Goal: Task Accomplishment & Management: Complete application form

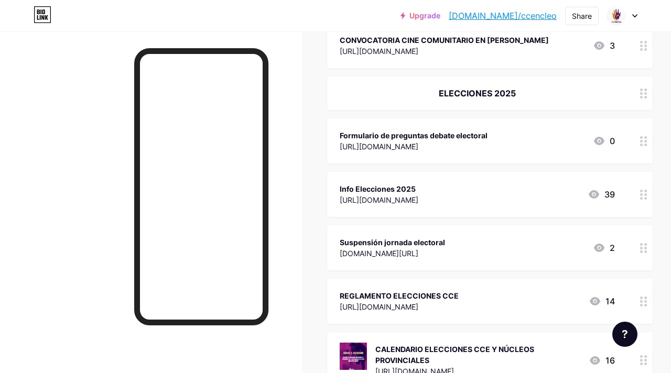
scroll to position [402, 0]
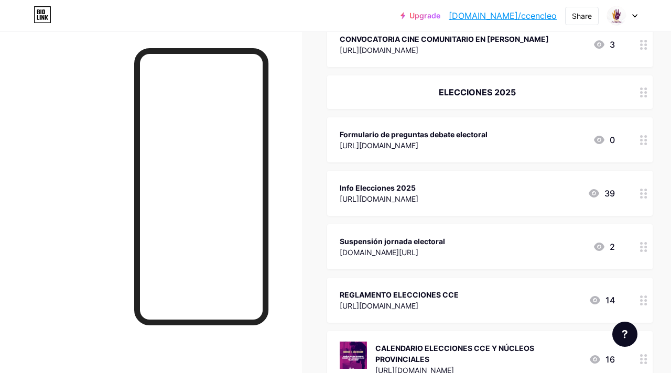
click at [459, 312] on div "[URL][DOMAIN_NAME]" at bounding box center [399, 306] width 119 height 11
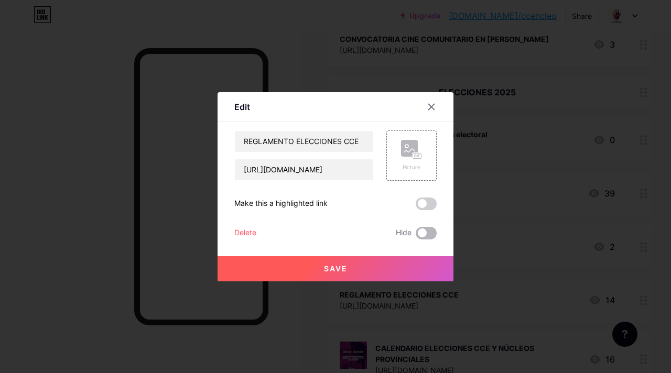
click at [431, 236] on span at bounding box center [426, 233] width 21 height 13
click at [416, 236] on input "checkbox" at bounding box center [416, 236] width 0 height 0
click at [402, 271] on button "Save" at bounding box center [336, 268] width 236 height 25
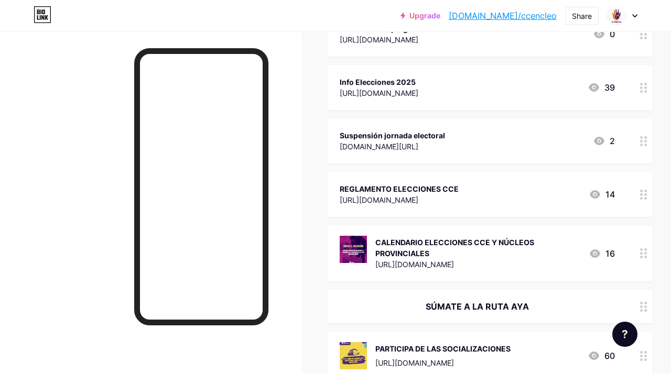
scroll to position [510, 0]
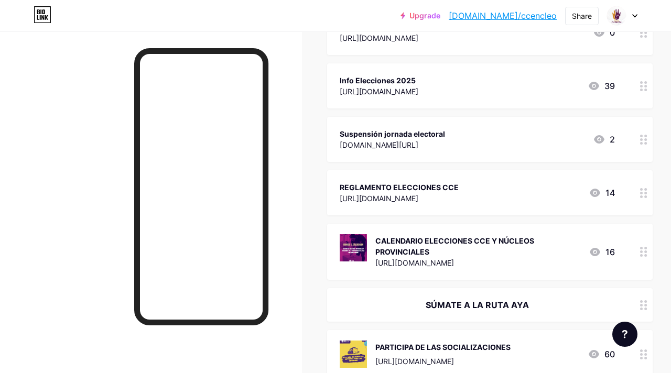
click at [528, 258] on div "CALENDARIO ELECCIONES CCE Y NÚCLEOS PROVINCIALES" at bounding box center [478, 246] width 205 height 22
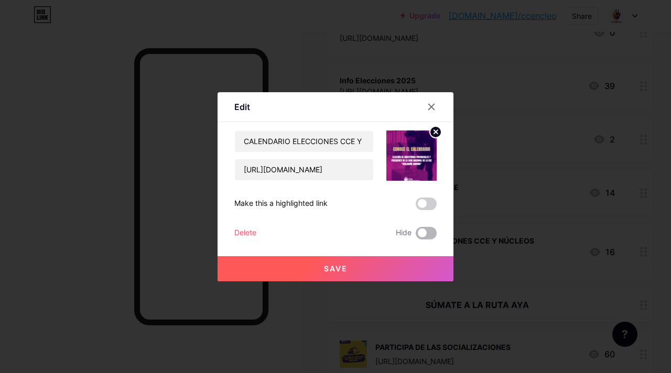
click at [426, 233] on span at bounding box center [426, 233] width 21 height 13
click at [416, 236] on input "checkbox" at bounding box center [416, 236] width 0 height 0
click at [405, 268] on button "Save" at bounding box center [336, 268] width 236 height 25
click at [388, 269] on button "Save" at bounding box center [336, 268] width 236 height 25
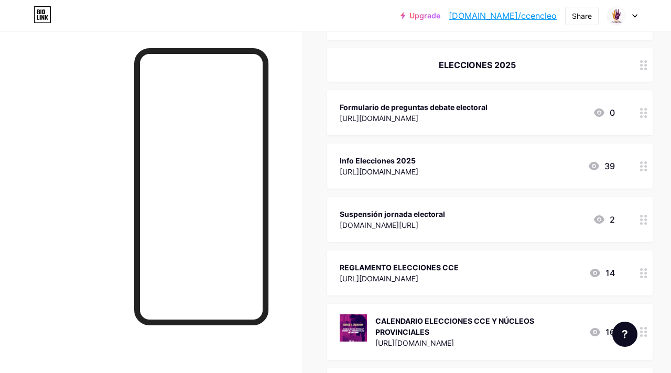
scroll to position [424, 0]
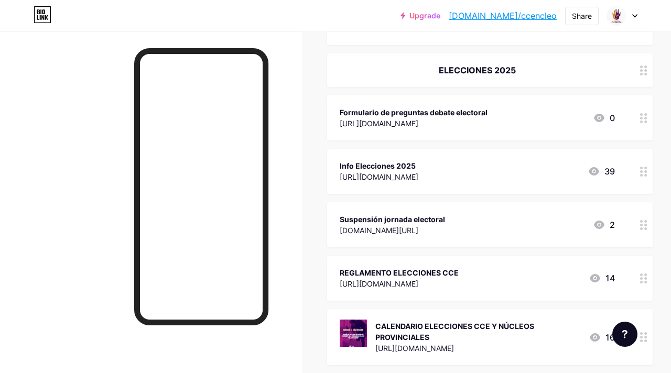
click at [643, 76] on icon at bounding box center [643, 71] width 7 height 10
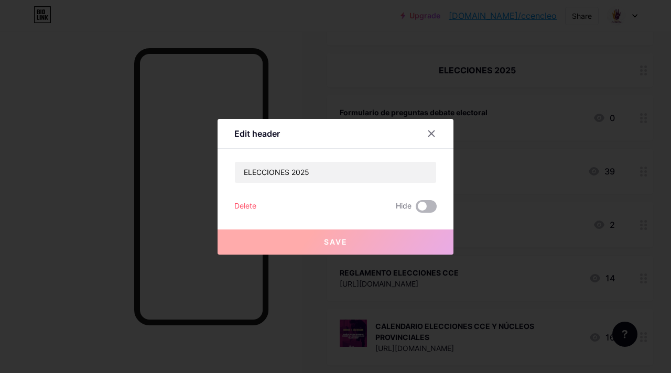
click at [426, 207] on span at bounding box center [426, 206] width 21 height 13
click at [416, 209] on input "checkbox" at bounding box center [416, 209] width 0 height 0
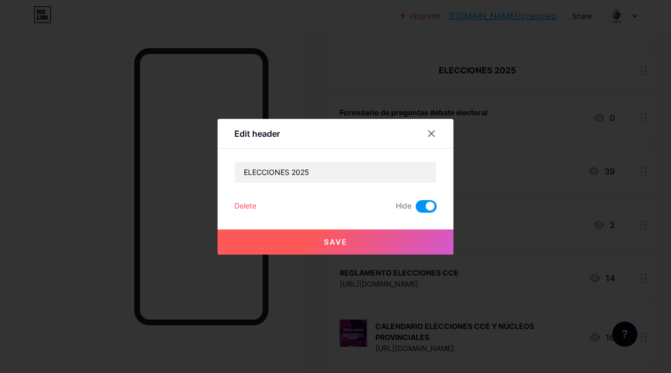
click at [382, 239] on button "Save" at bounding box center [336, 242] width 236 height 25
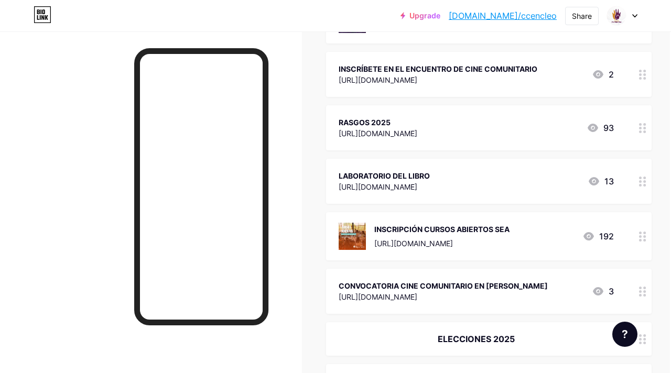
scroll to position [192, 1]
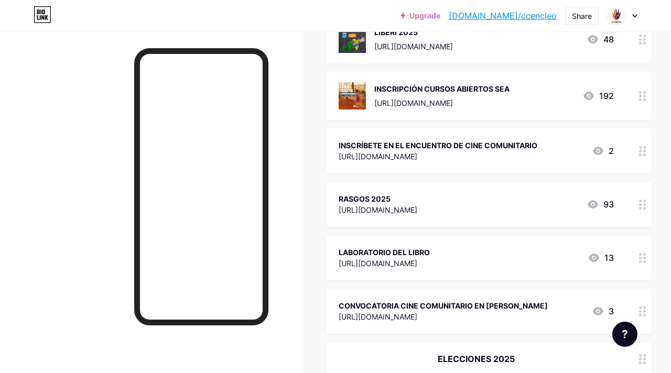
click at [498, 102] on div "[URL][DOMAIN_NAME]" at bounding box center [441, 103] width 135 height 11
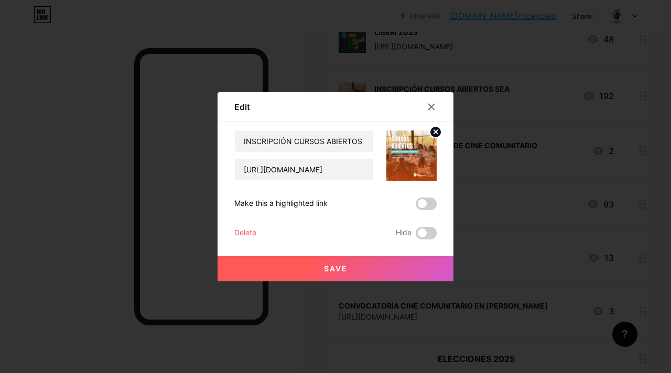
click at [401, 163] on img at bounding box center [412, 156] width 50 height 50
click at [435, 134] on circle at bounding box center [436, 132] width 12 height 12
click at [421, 153] on rect at bounding box center [417, 156] width 9 height 6
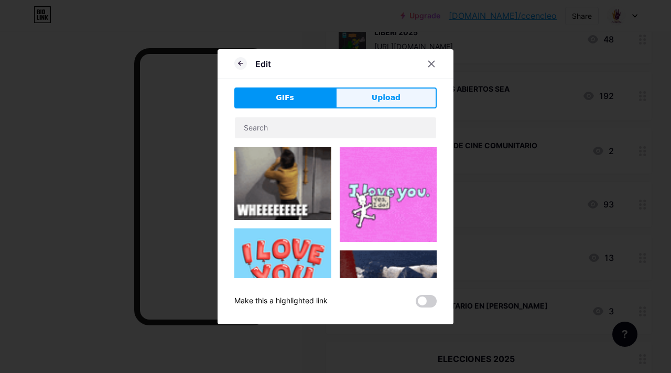
click at [367, 99] on button "Upload" at bounding box center [386, 98] width 101 height 21
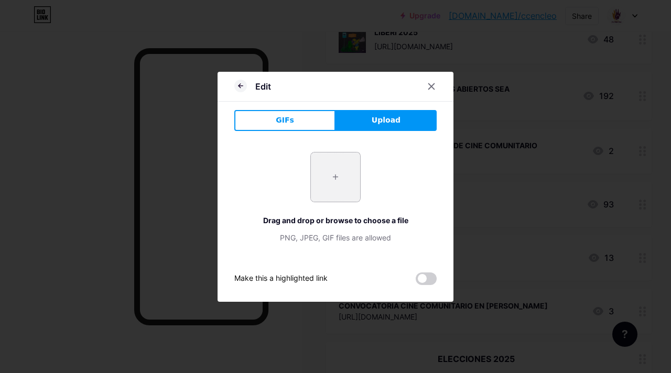
click at [315, 177] on input "file" at bounding box center [335, 177] width 49 height 49
type input "C:\fakepath\1.png"
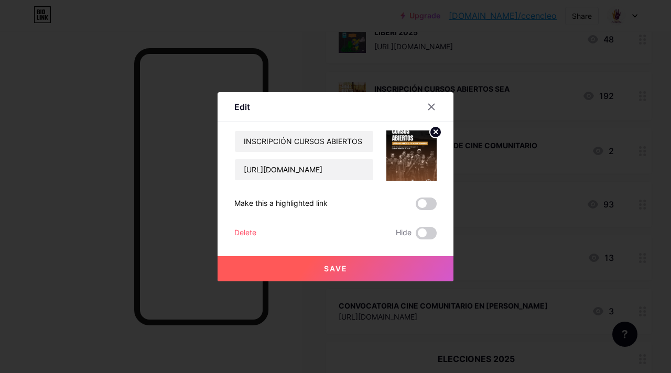
click at [355, 272] on button "Save" at bounding box center [336, 268] width 236 height 25
click at [345, 140] on input "INSCRIPCIÓN CURSOS ABIERTOS SEA" at bounding box center [304, 141] width 138 height 21
